Goal: Task Accomplishment & Management: Use online tool/utility

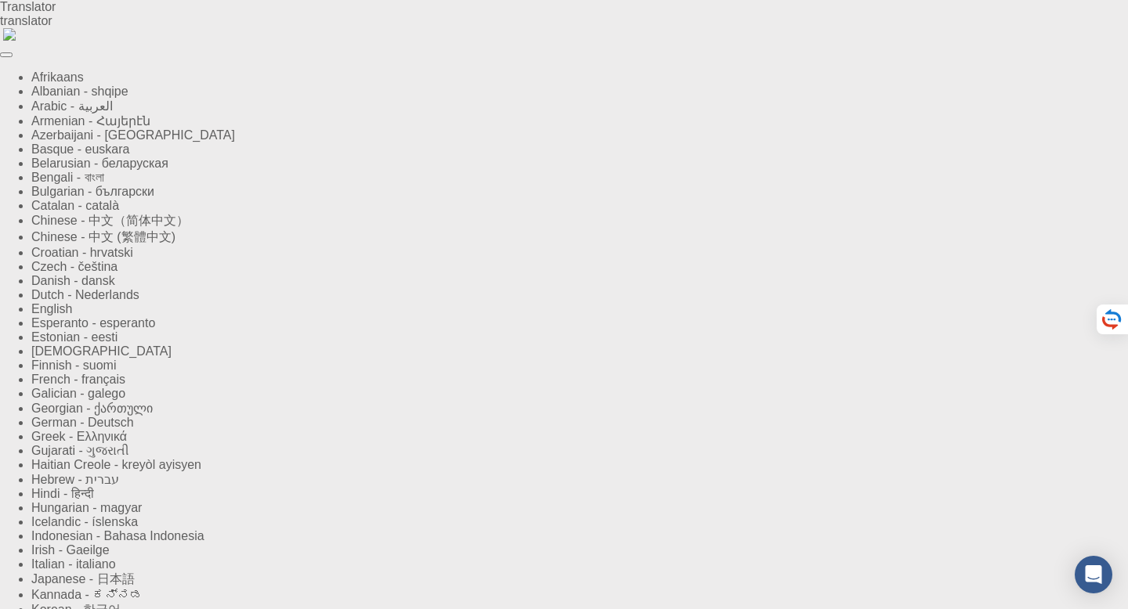
scroll to position [1, 0]
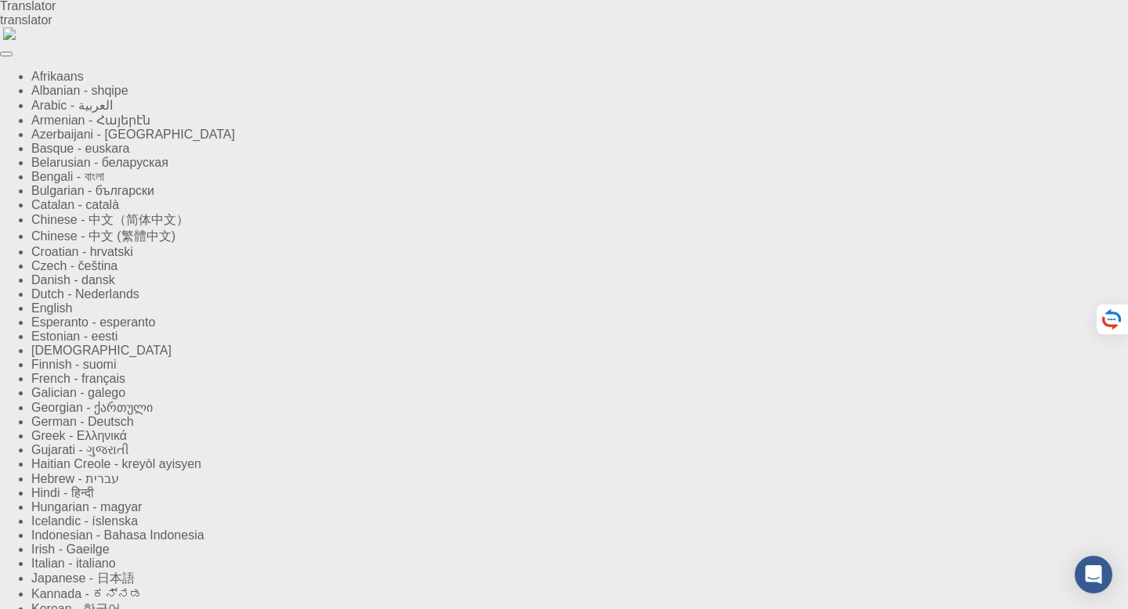
checkbox input "true"
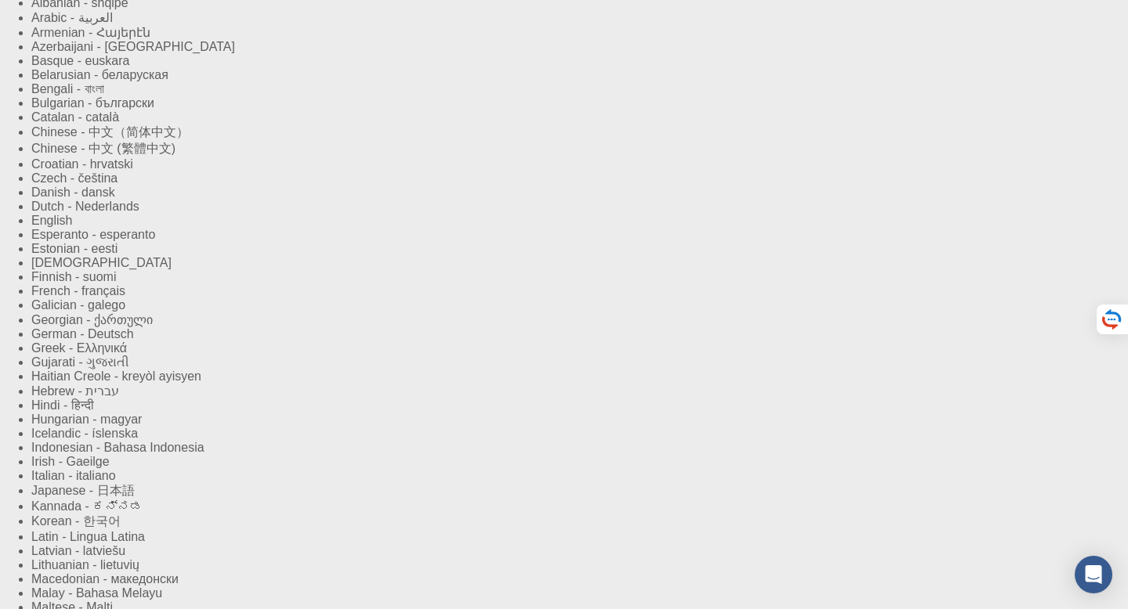
scroll to position [104, 0]
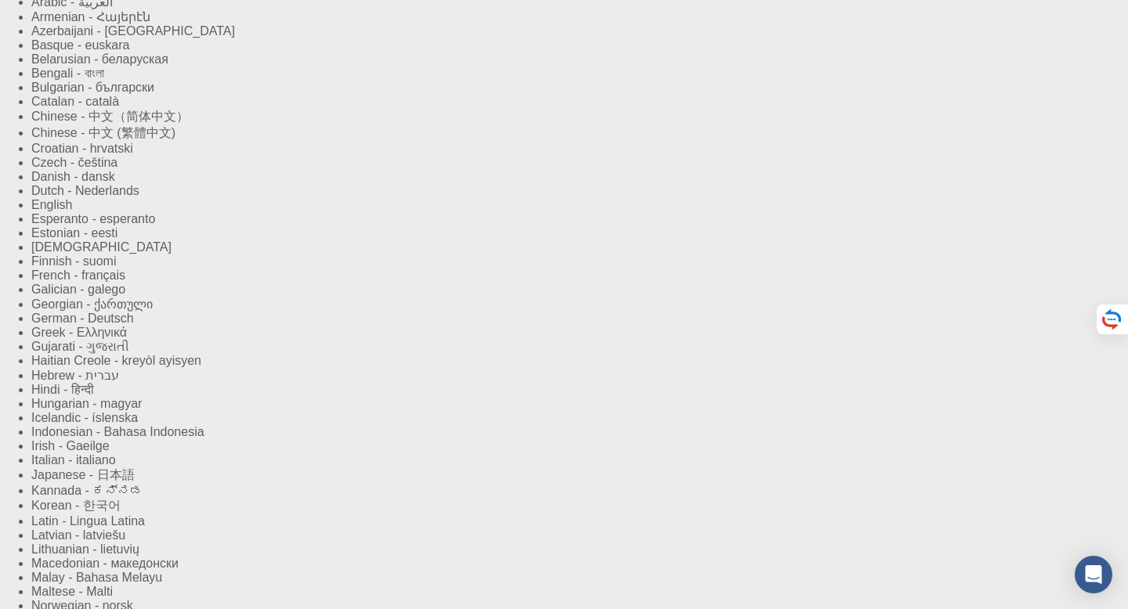
click at [901, 233] on div at bounding box center [564, 304] width 1128 height 609
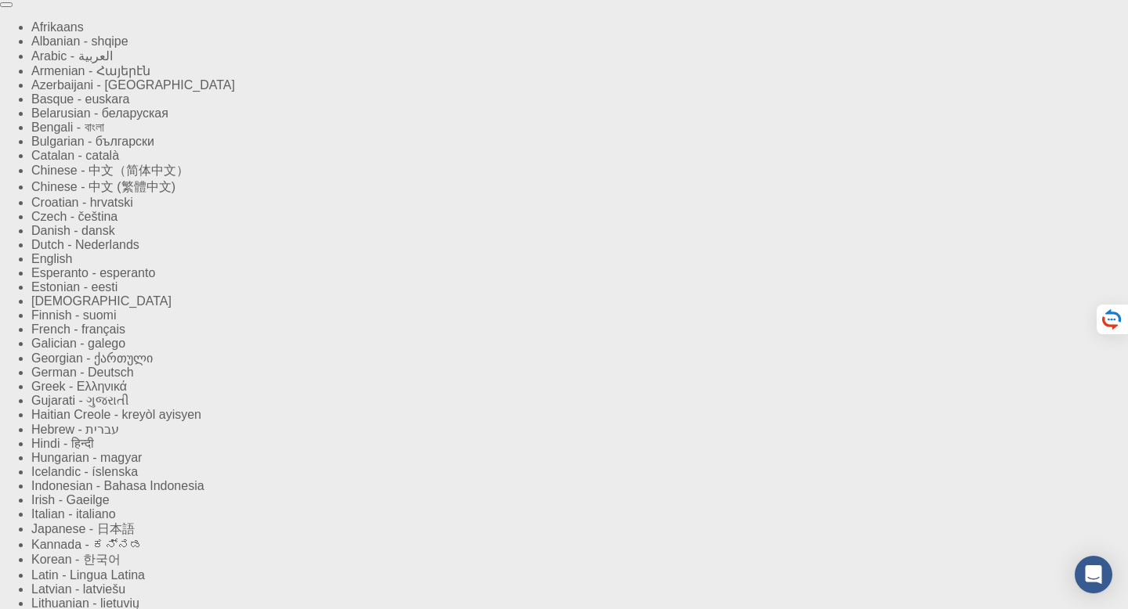
scroll to position [49, 0]
checkbox input "true"
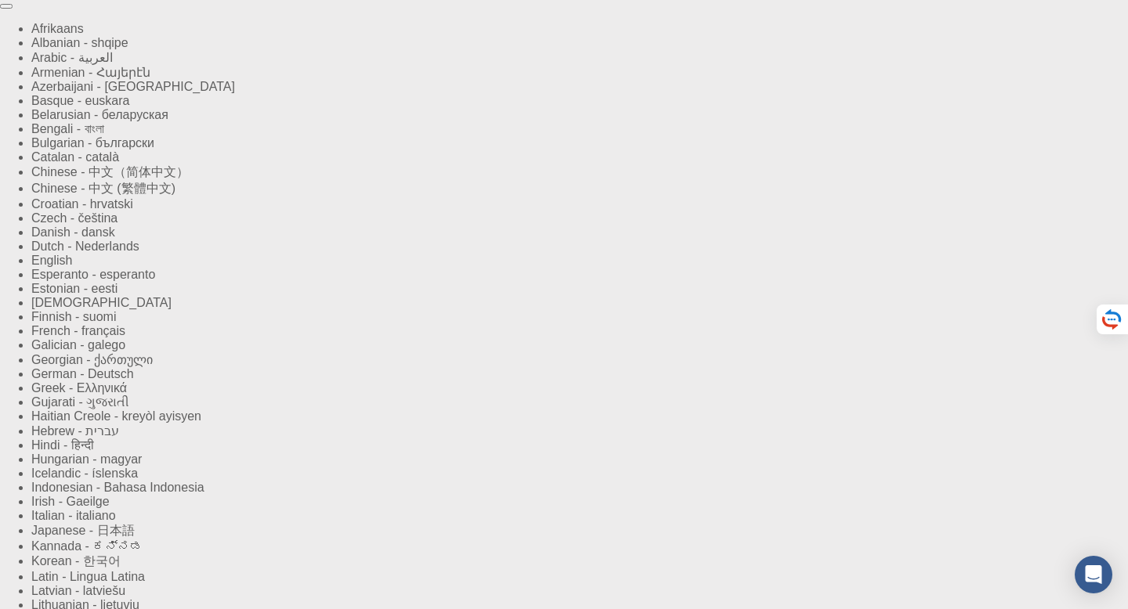
checkbox input "false"
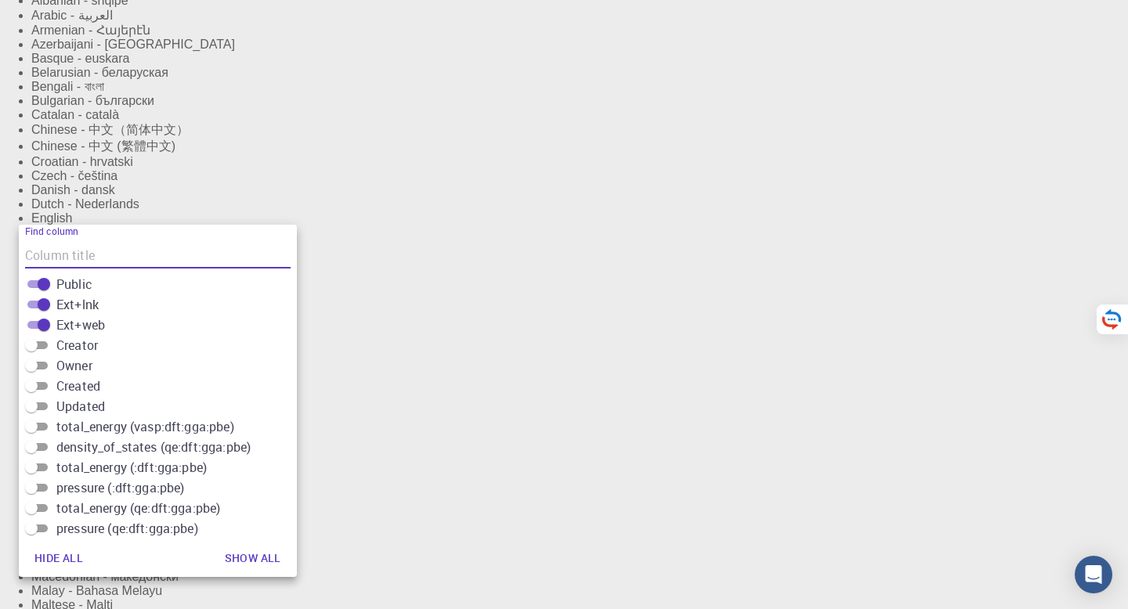
scroll to position [0, 0]
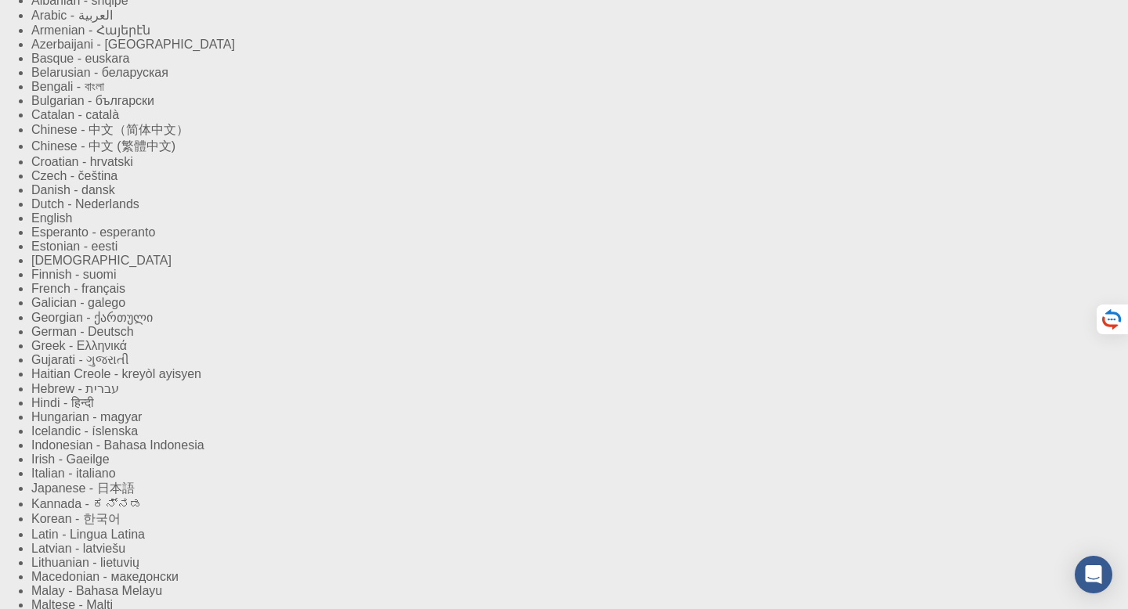
checkbox input "true"
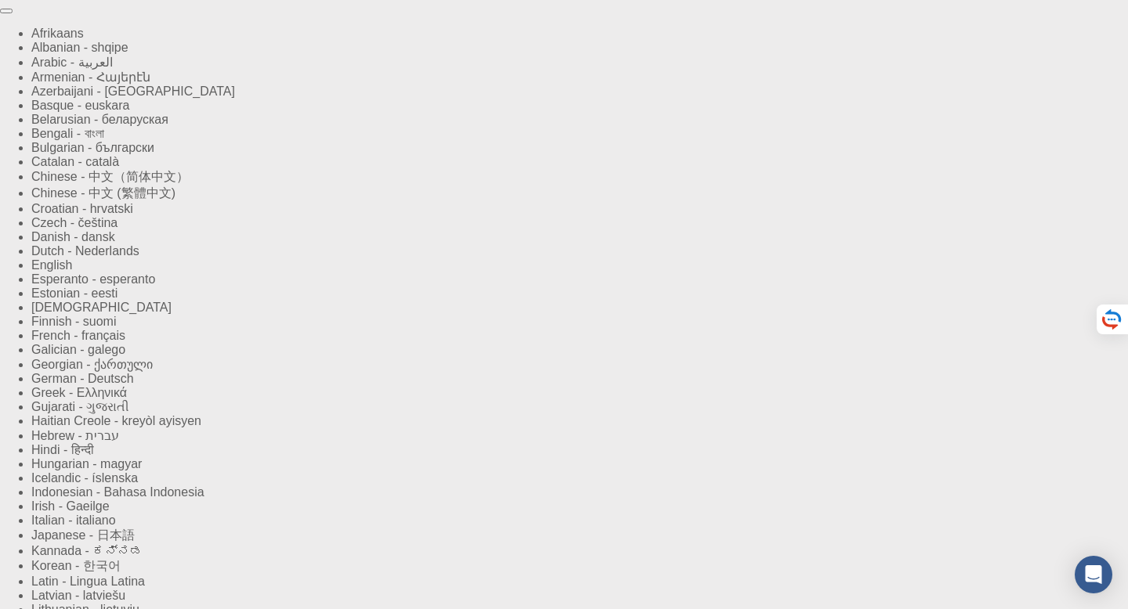
checkbox input "true"
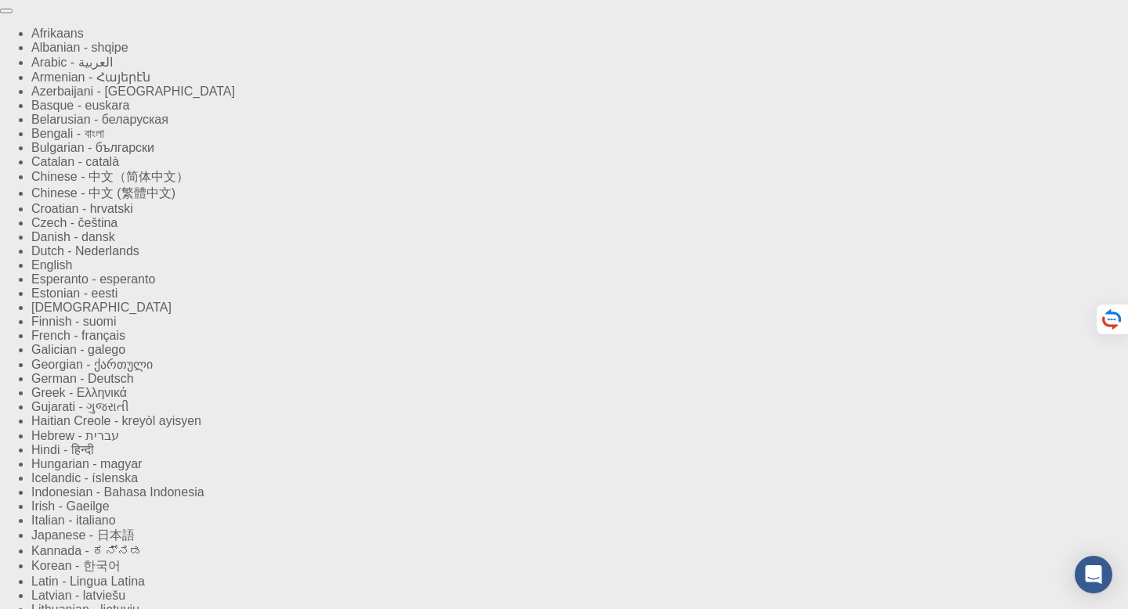
checkbox input "true"
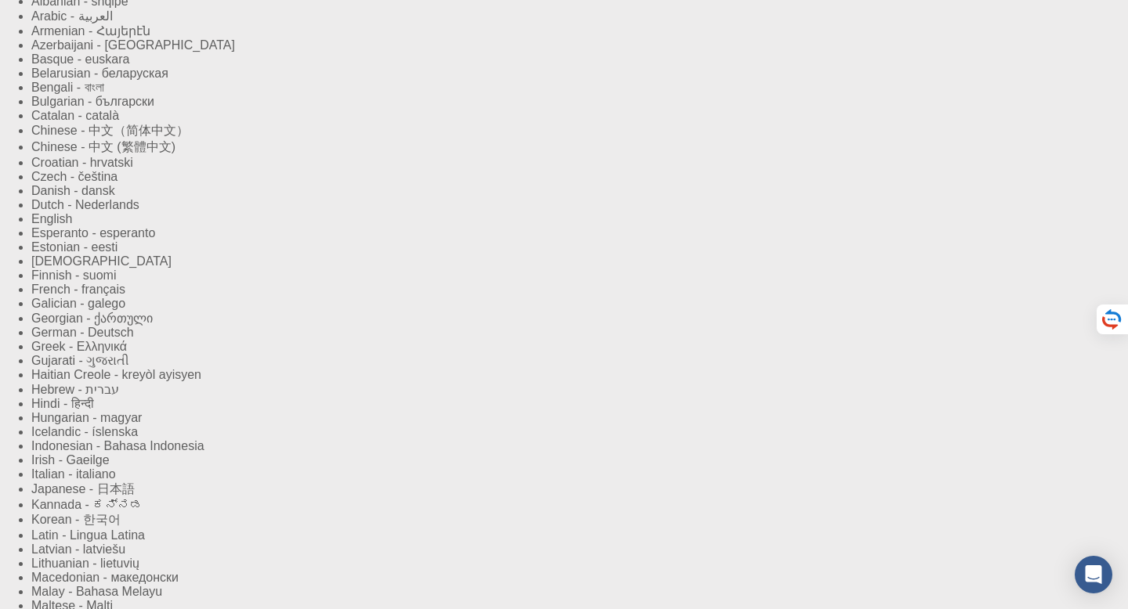
scroll to position [88, 0]
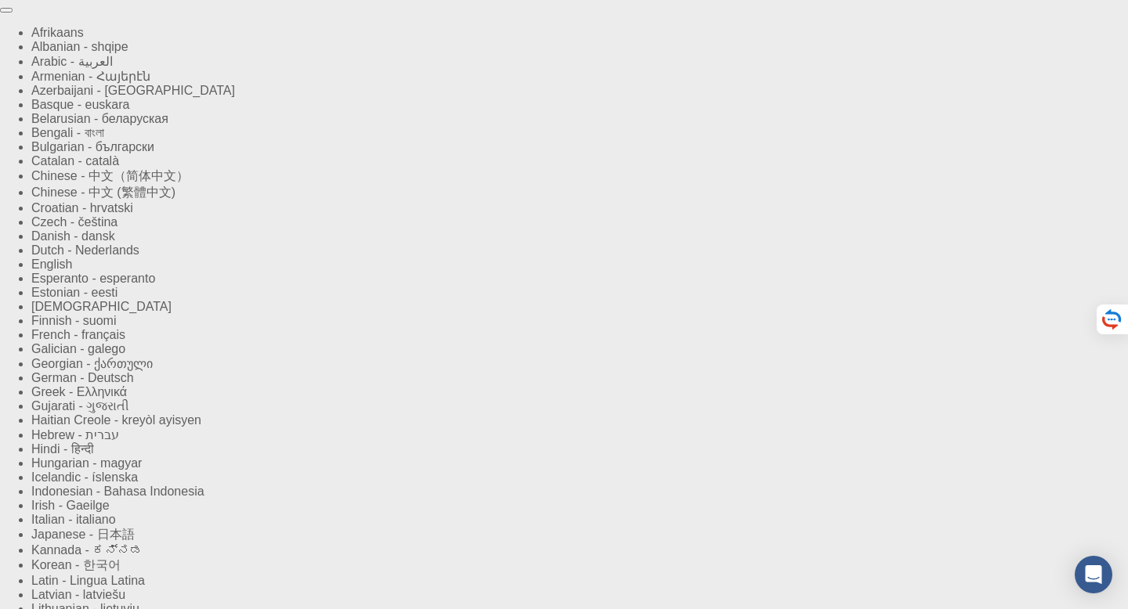
scroll to position [0, 0]
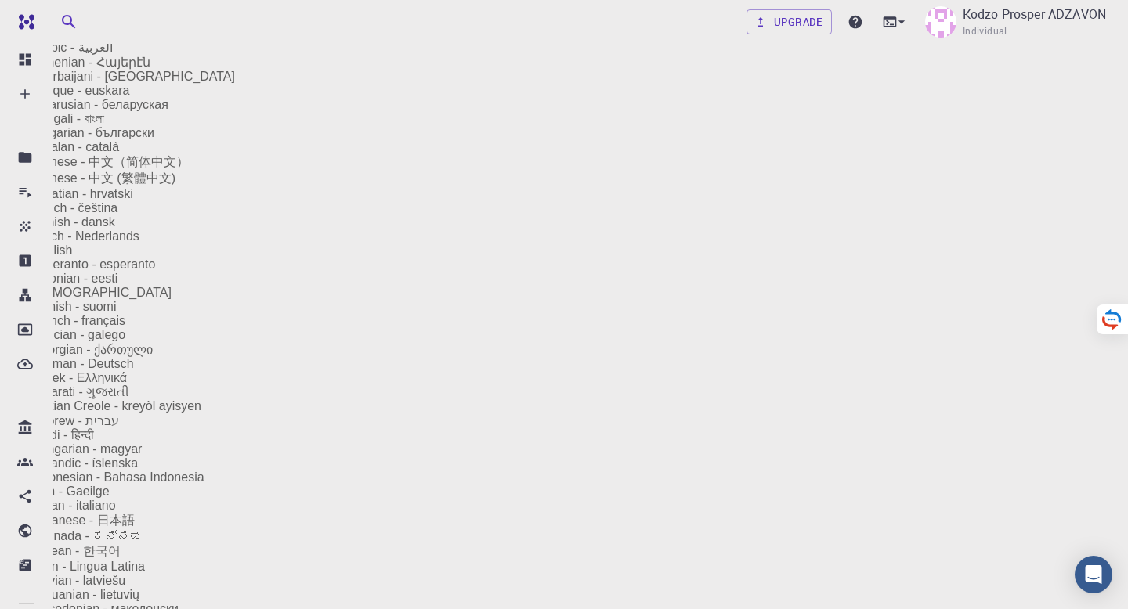
scroll to position [58, 0]
drag, startPoint x: 796, startPoint y: 317, endPoint x: 787, endPoint y: 265, distance: 52.5
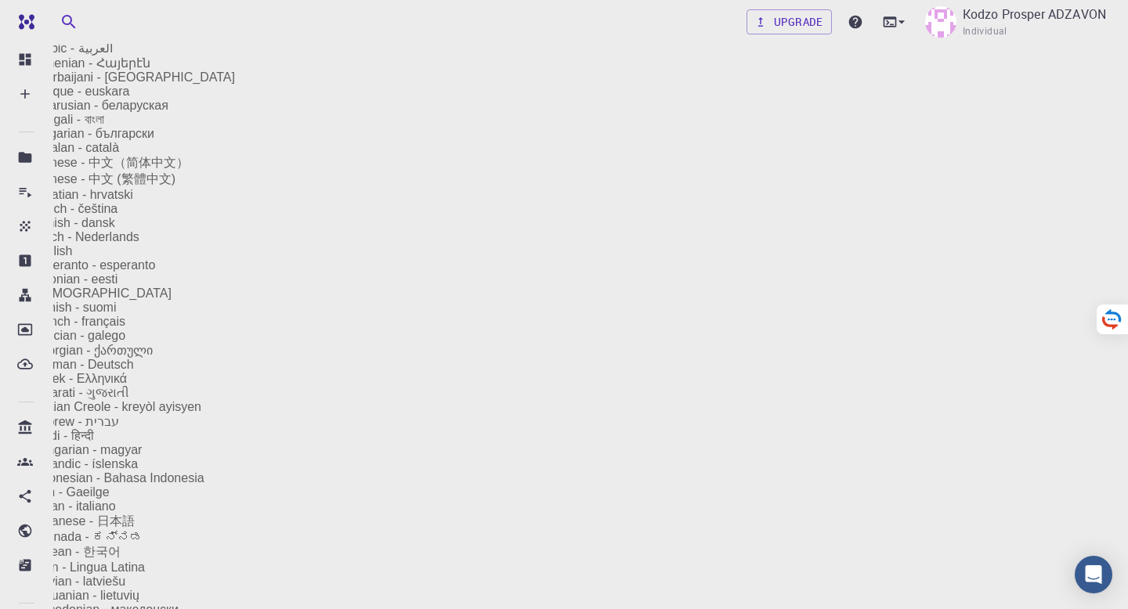
checkbox input "false"
click at [1052, 194] on div at bounding box center [564, 304] width 1128 height 609
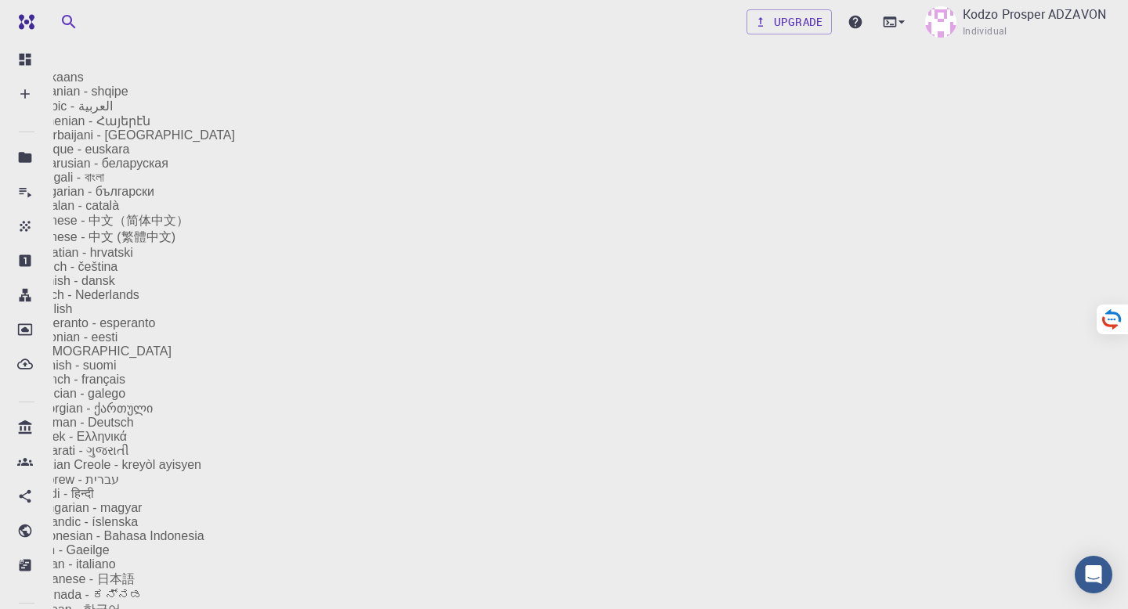
scroll to position [1, 0]
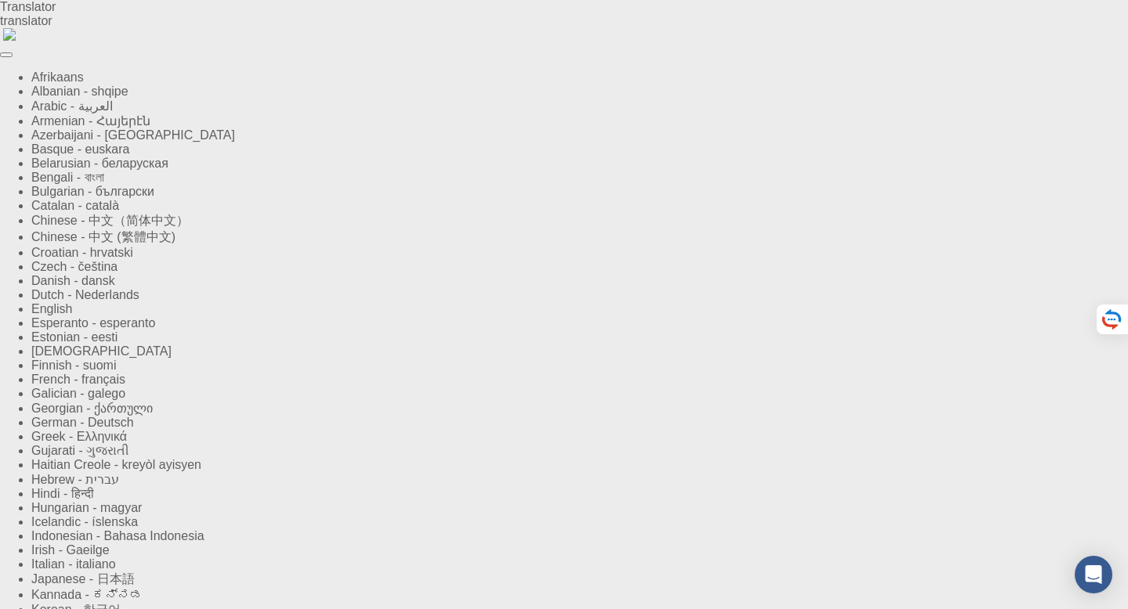
type input "zeusadzavon@gmail.com"
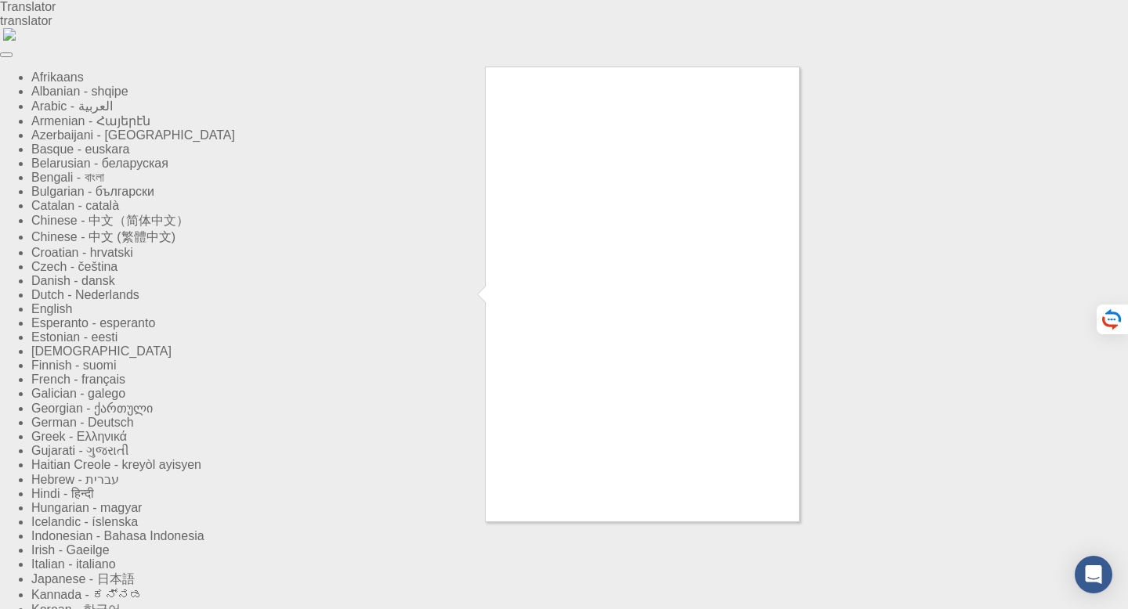
click at [965, 336] on div at bounding box center [564, 304] width 1128 height 609
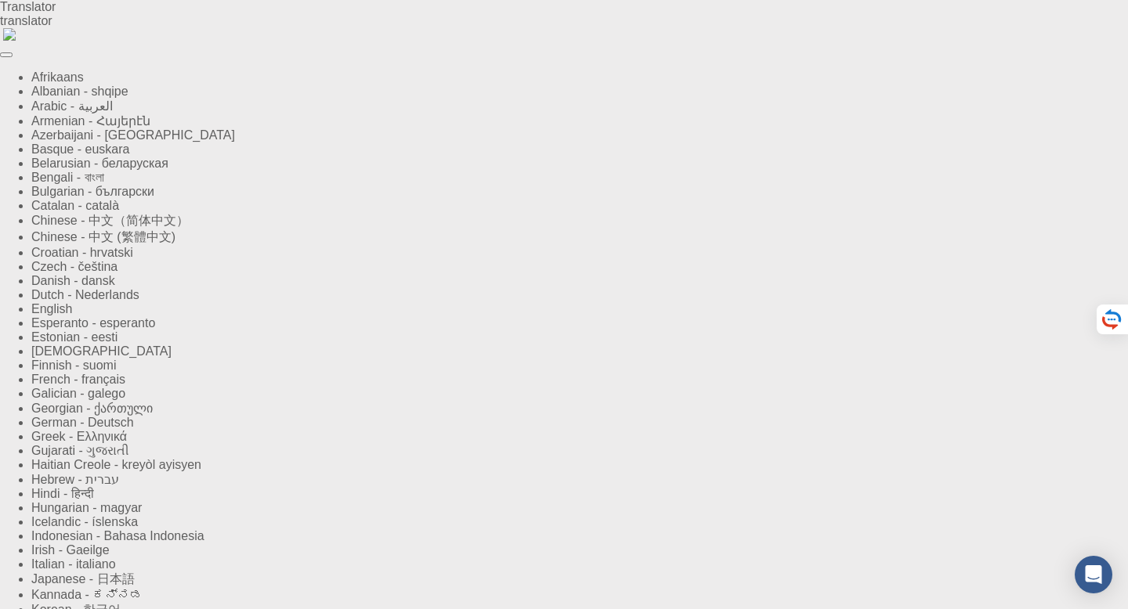
type input "kodzo"
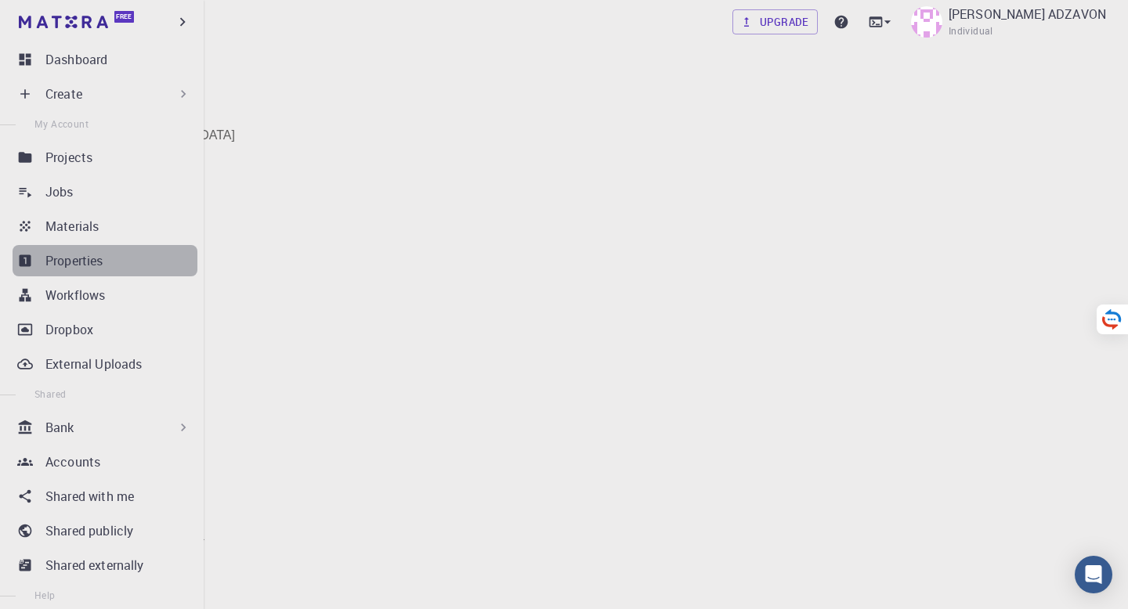
click at [60, 259] on p "Properties" at bounding box center [74, 260] width 58 height 19
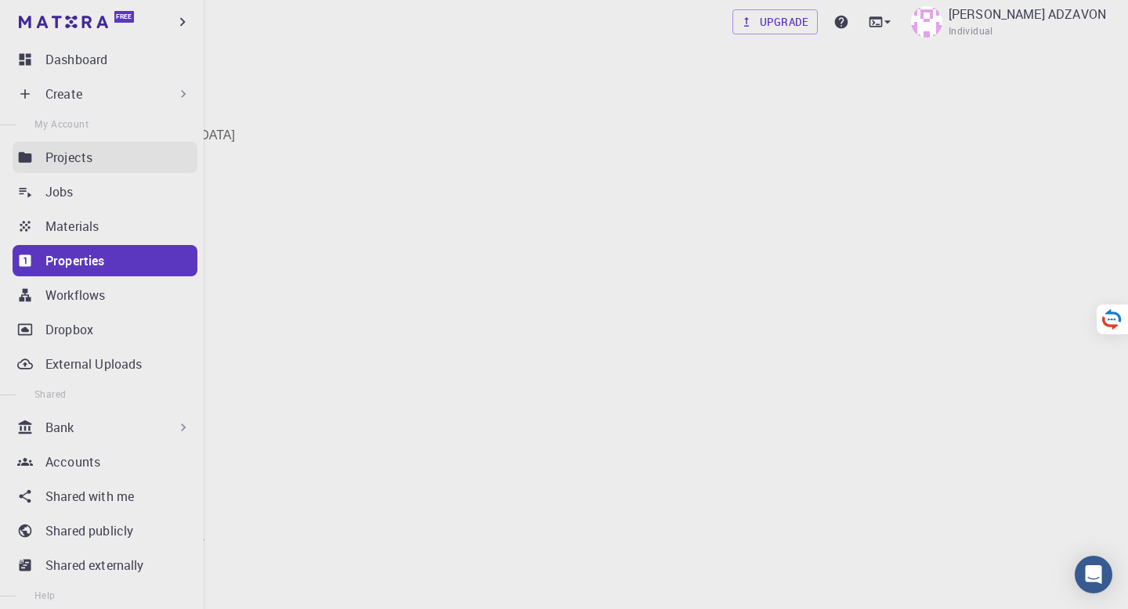
click at [65, 157] on p "Projects" at bounding box center [68, 157] width 47 height 19
